Goal: Navigation & Orientation: Find specific page/section

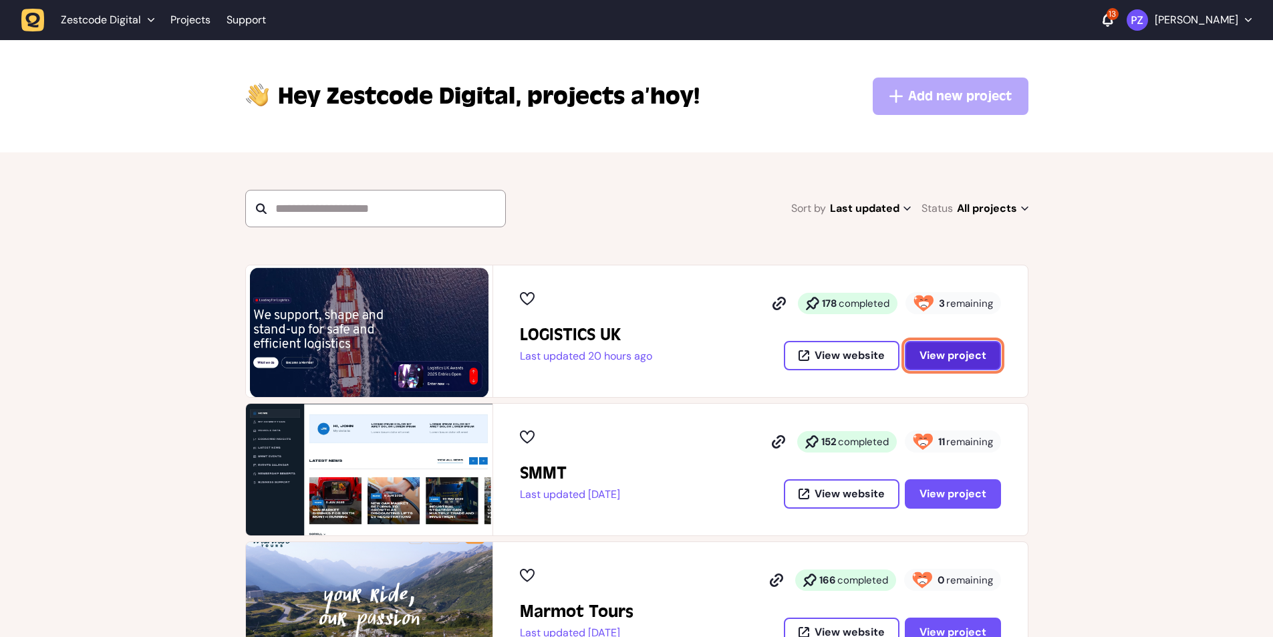
click at [938, 361] on span "View project" at bounding box center [952, 355] width 67 height 11
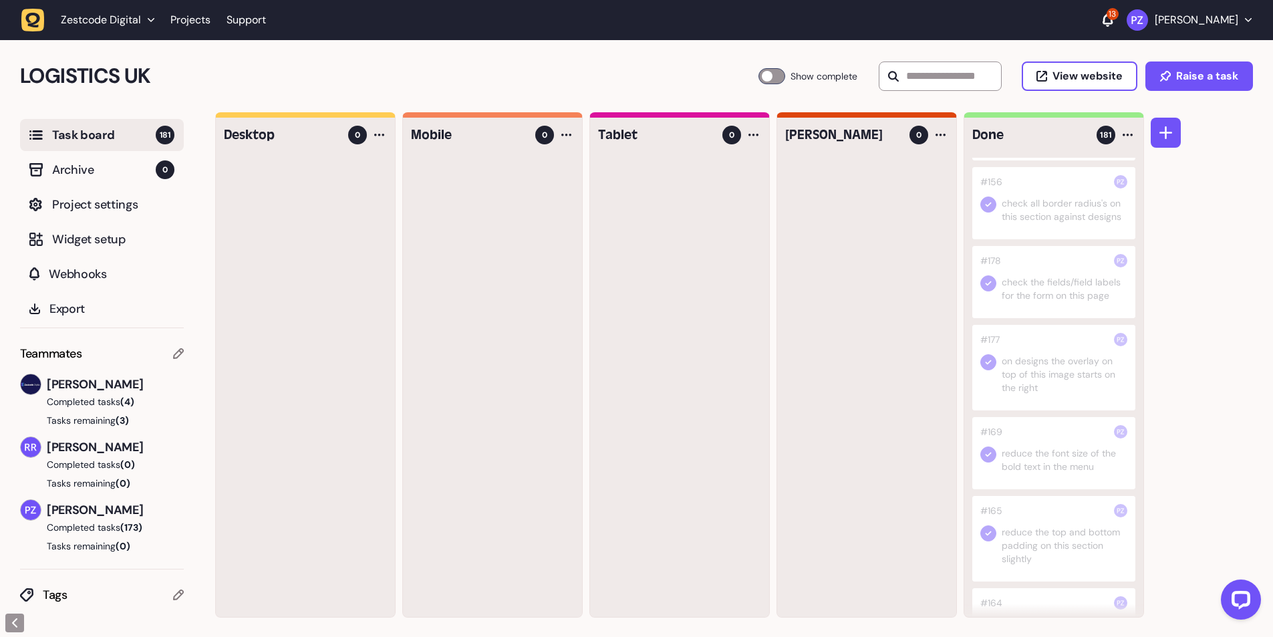
scroll to position [1403, 0]
click at [190, 19] on link "Projects" at bounding box center [190, 20] width 40 height 24
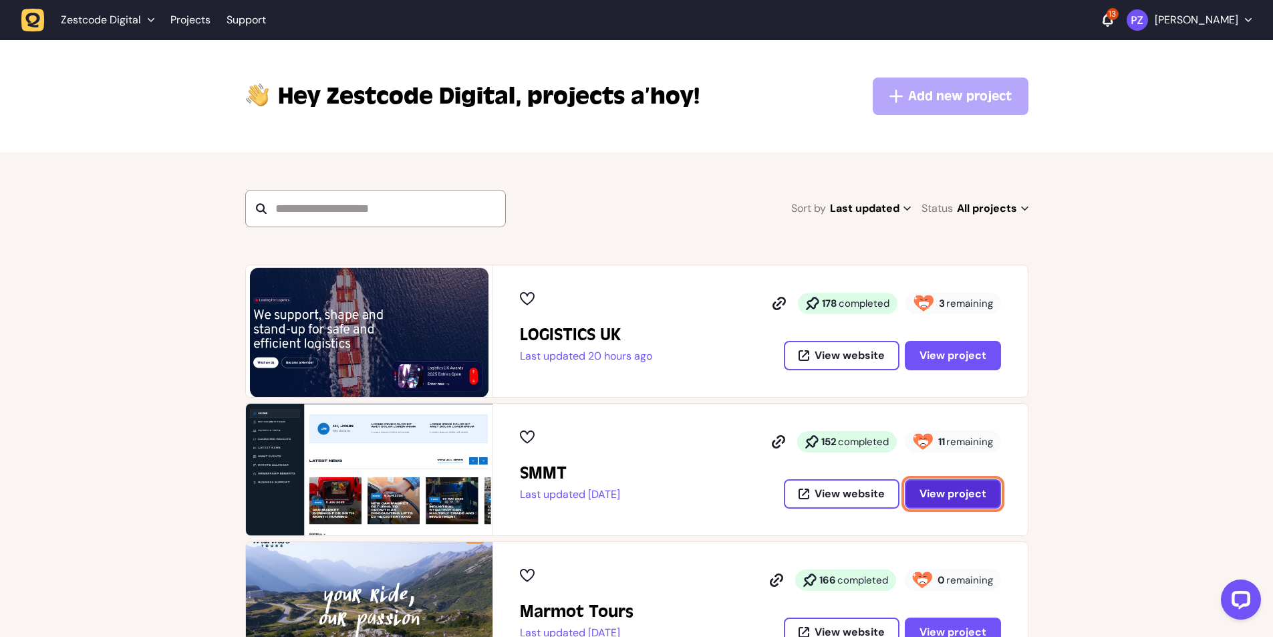
click at [938, 501] on button "View project" at bounding box center [953, 493] width 96 height 29
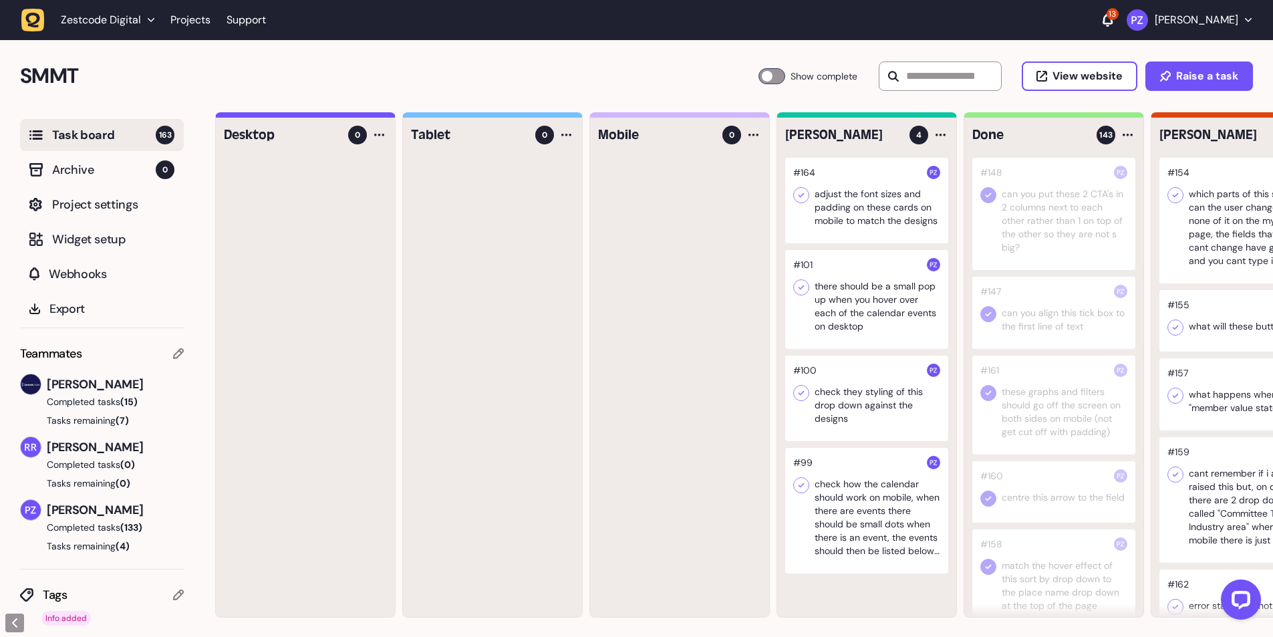
scroll to position [1, 0]
click at [180, 18] on link "Projects" at bounding box center [190, 20] width 40 height 24
